Goal: Transaction & Acquisition: Purchase product/service

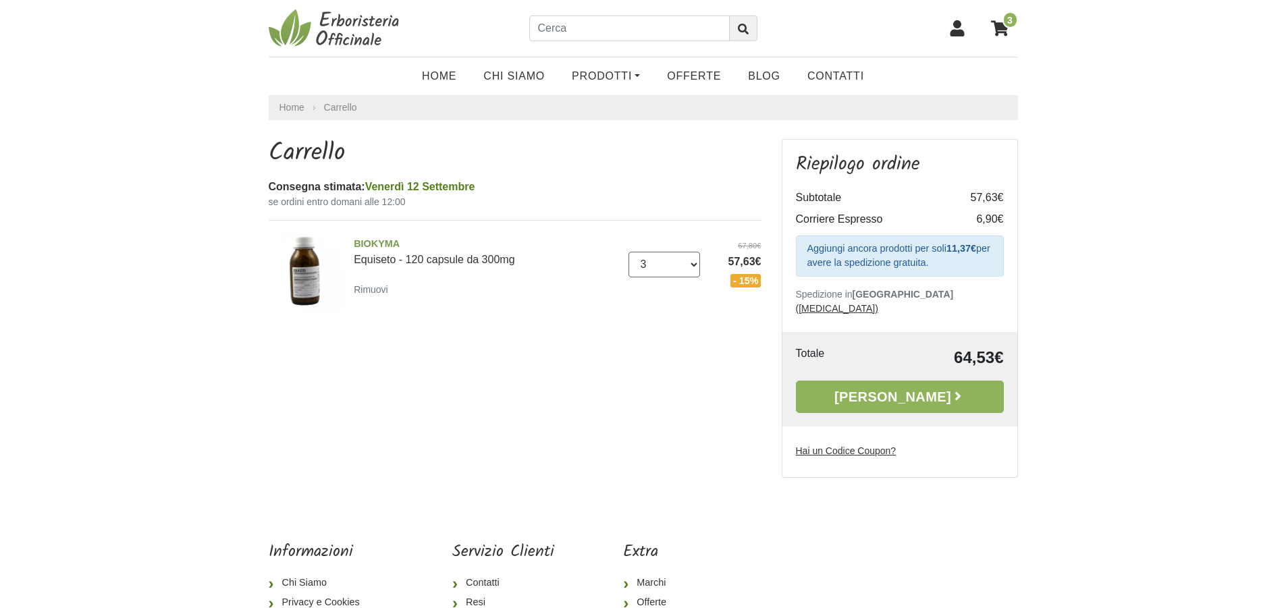
click at [696, 263] on select "0 (Rimuovi) 1 2 3 4 5 6 7 8 9 10 11 12 13 14 15 16 17 18 19 20 21 22 23 24 25" at bounding box center [664, 265] width 72 height 26
select select "4"
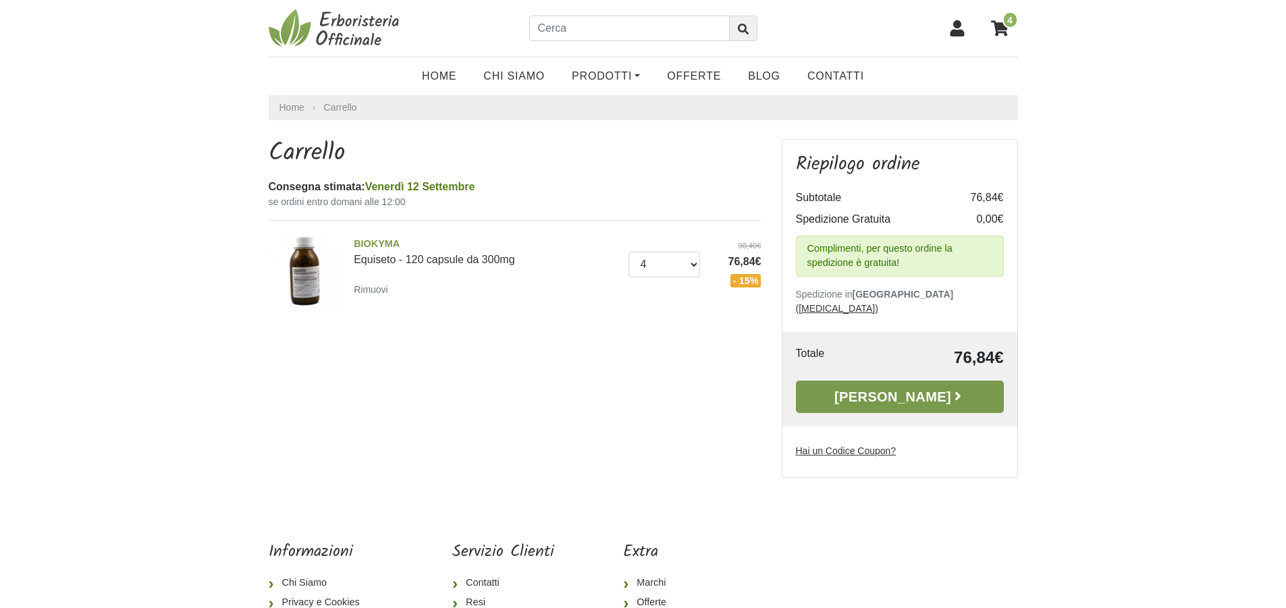
click at [912, 381] on link "[PERSON_NAME]" at bounding box center [900, 397] width 208 height 32
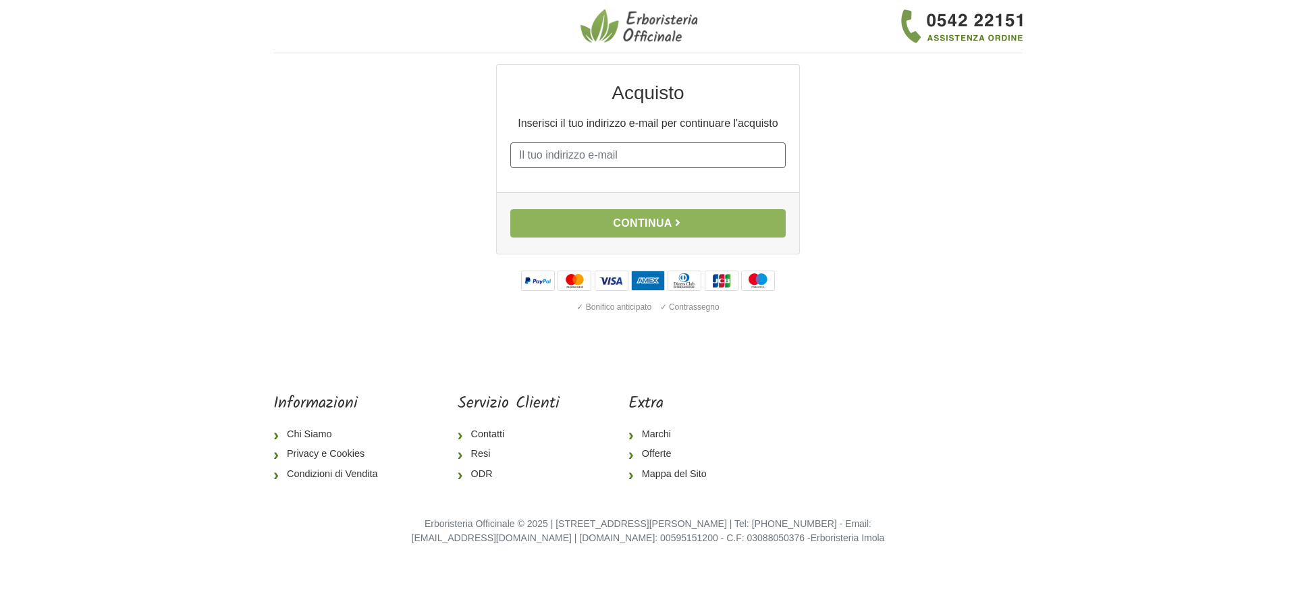
click at [524, 149] on input "E-mail" at bounding box center [647, 155] width 275 height 26
type input "asproni.b@tiscali.it"
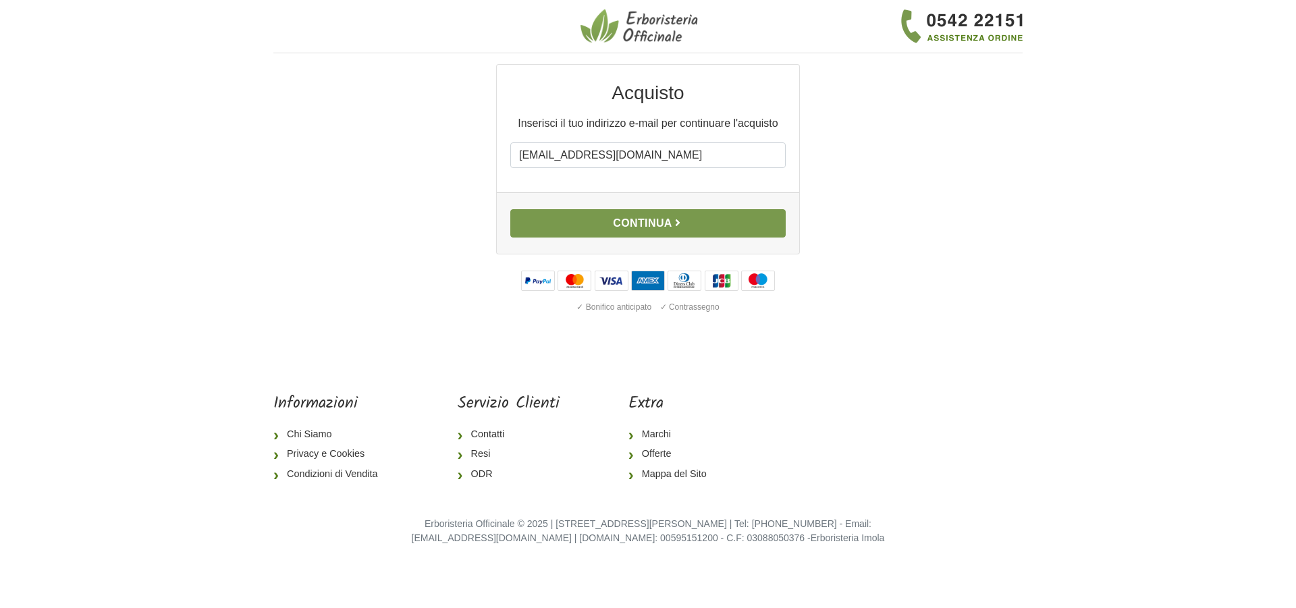
click at [657, 221] on button "Continua" at bounding box center [647, 223] width 275 height 28
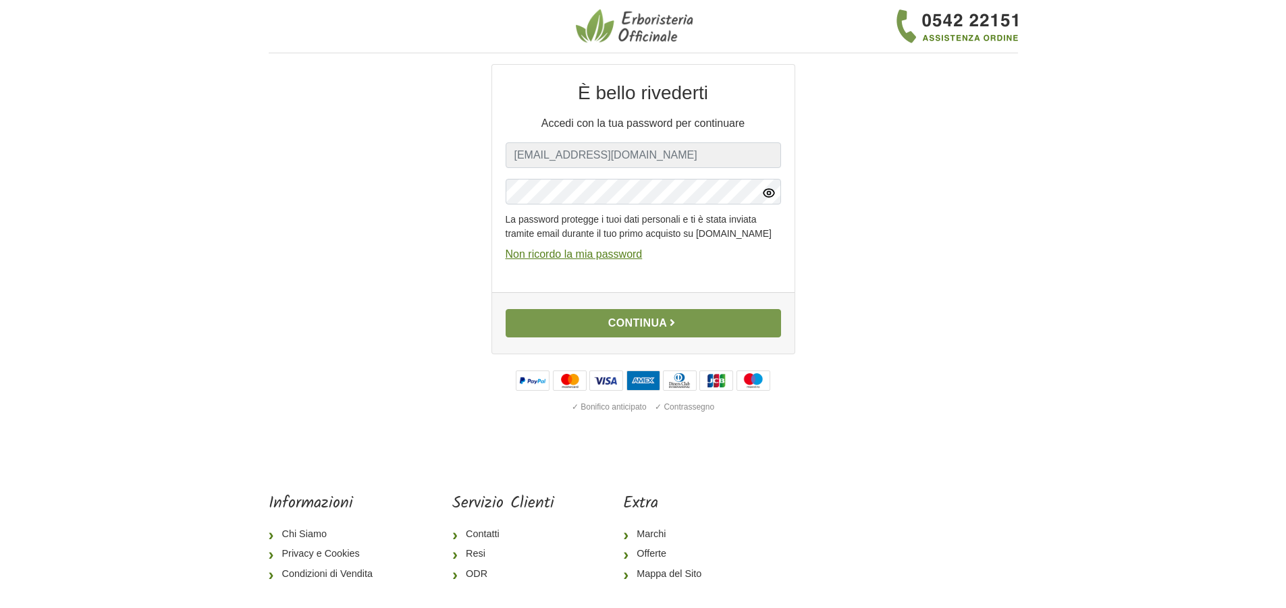
click at [641, 337] on button "Continua" at bounding box center [642, 323] width 275 height 28
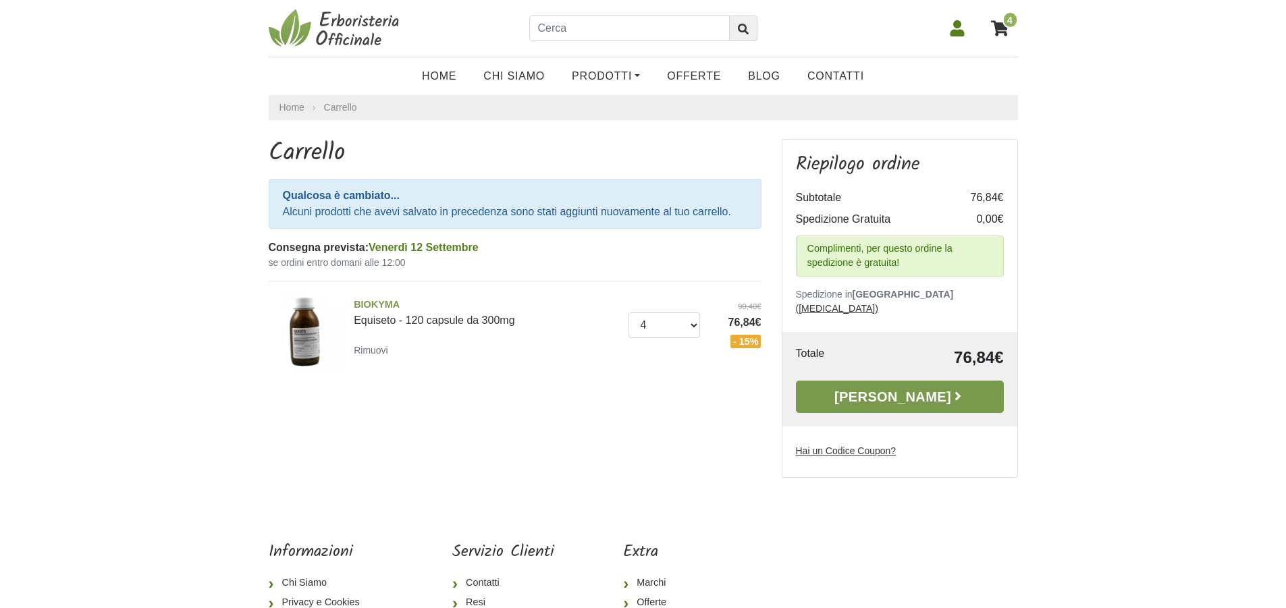
click at [916, 381] on link "[PERSON_NAME]" at bounding box center [900, 397] width 208 height 32
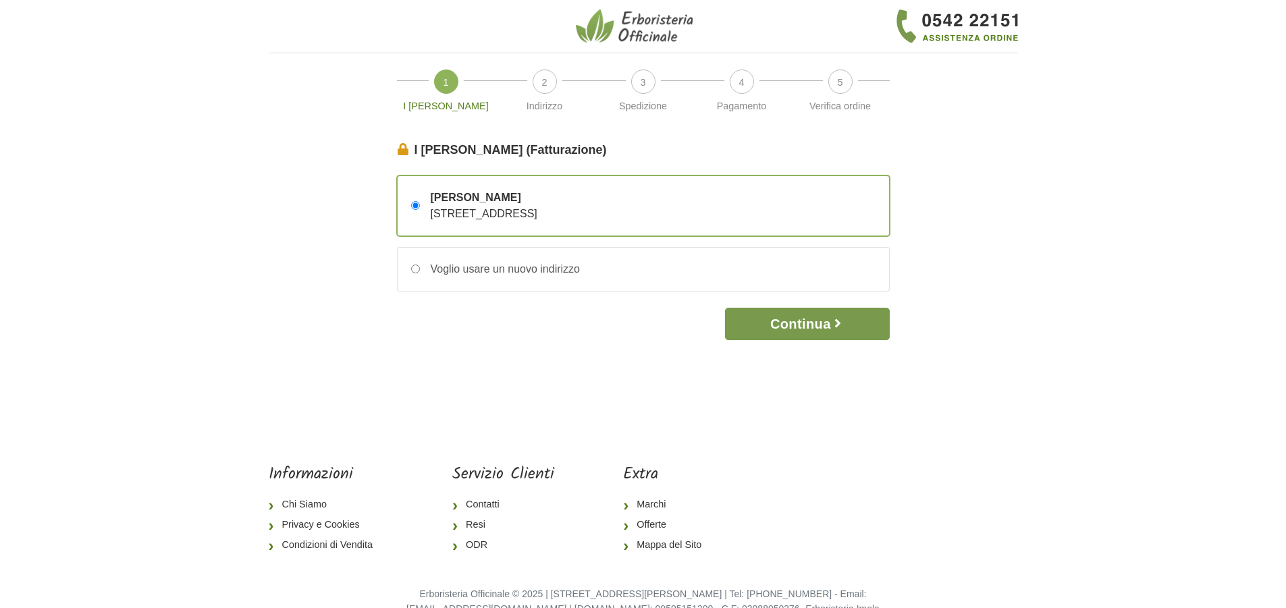
click at [785, 326] on button "Continua" at bounding box center [807, 324] width 164 height 32
click at [819, 318] on button "Continua" at bounding box center [807, 324] width 164 height 32
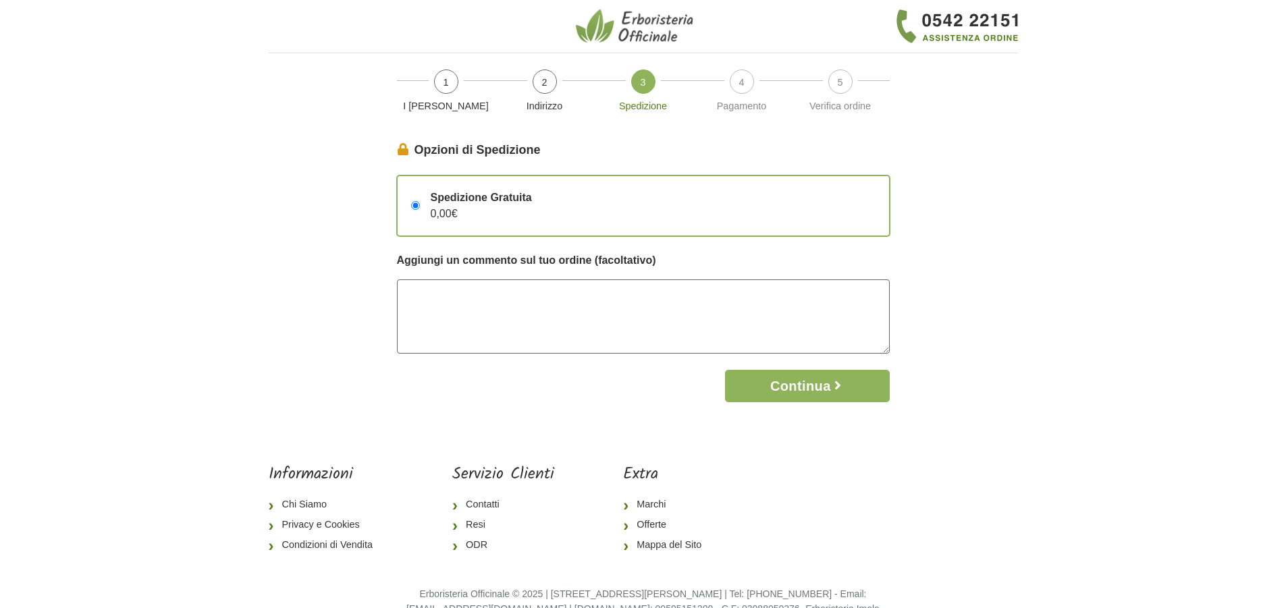
click at [570, 303] on textarea at bounding box center [643, 316] width 493 height 74
click at [534, 294] on textarea "Lasciare nel box contatori al piano terra in caso di assenza. Grazie" at bounding box center [643, 316] width 493 height 74
type textarea "Lasciare nel box contatori luce al piano terra in caso di assenza. Grazie"
click at [837, 393] on button "Continua" at bounding box center [807, 386] width 164 height 32
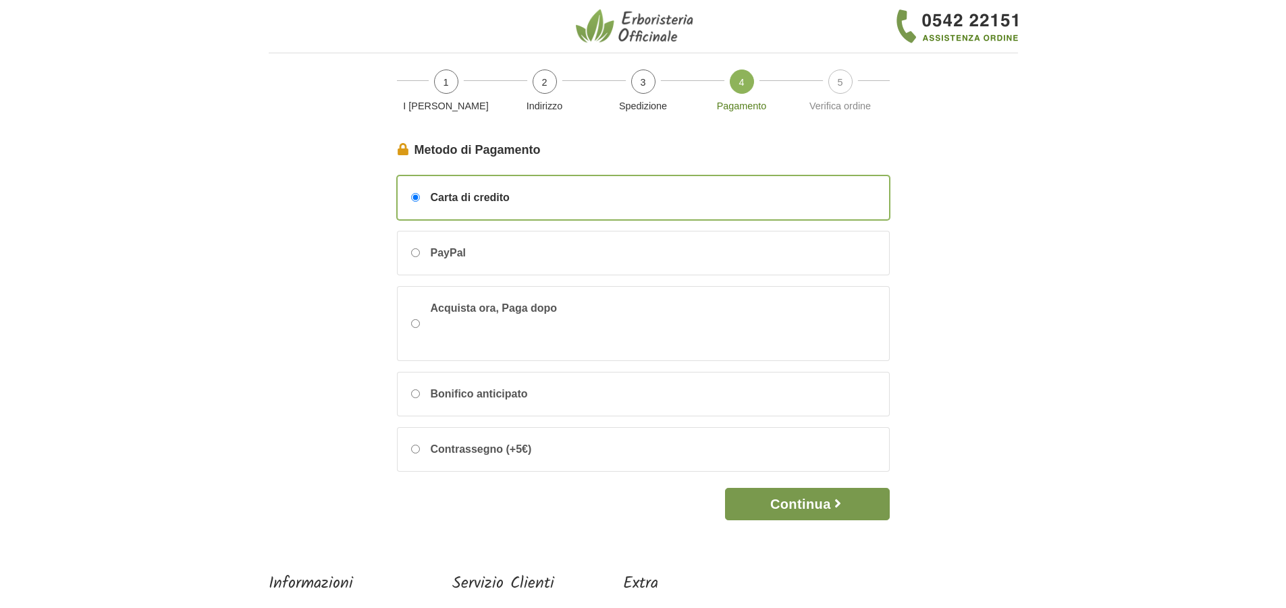
click at [783, 493] on button "Continua" at bounding box center [807, 504] width 164 height 32
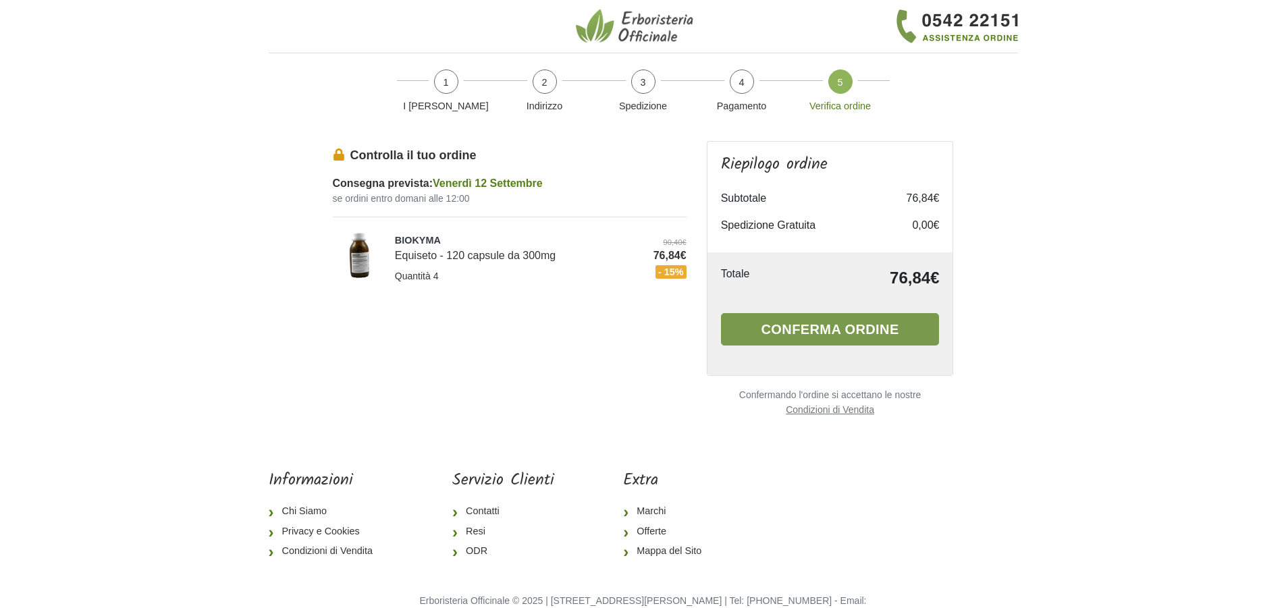
click at [786, 331] on button "Conferma ordine" at bounding box center [830, 329] width 219 height 32
